Goal: Transaction & Acquisition: Purchase product/service

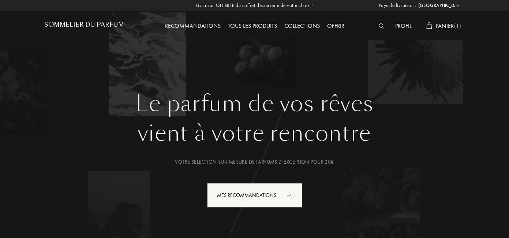
select select "FR"
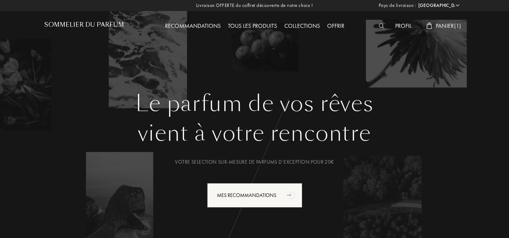
click at [243, 24] on div "Tous les produits" at bounding box center [252, 27] width 56 height 10
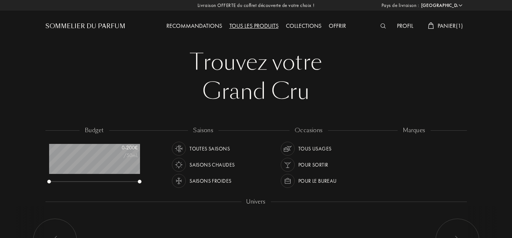
select select "FR"
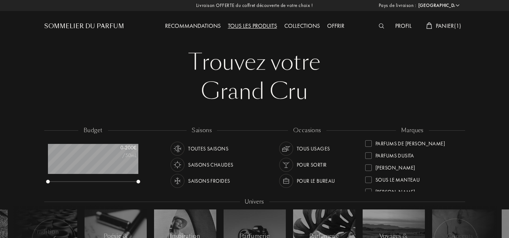
scroll to position [266, 0]
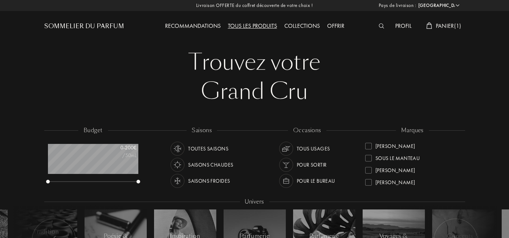
click at [371, 174] on div "[PERSON_NAME]" at bounding box center [390, 169] width 50 height 10
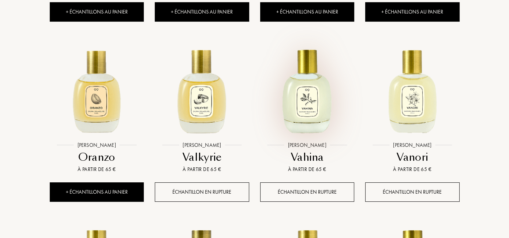
scroll to position [475, 0]
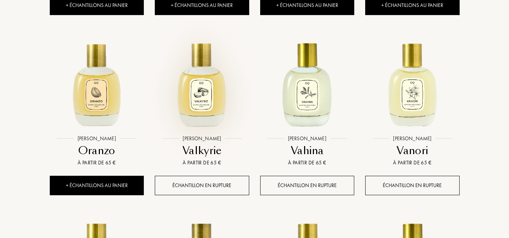
click at [214, 111] on img at bounding box center [202, 83] width 95 height 95
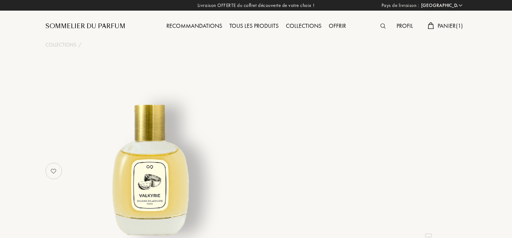
select select "FR"
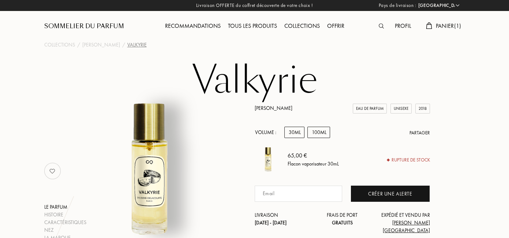
click at [313, 131] on div "100mL" at bounding box center [319, 132] width 23 height 11
